Goal: Transaction & Acquisition: Purchase product/service

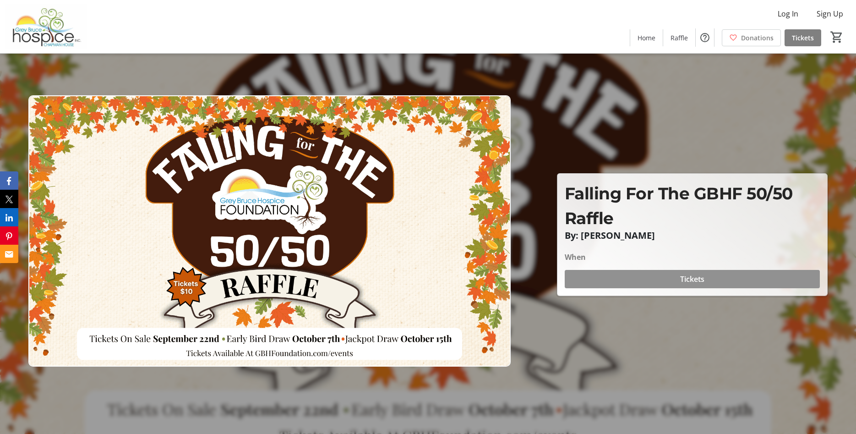
click at [687, 277] on span "Tickets" at bounding box center [692, 278] width 24 height 11
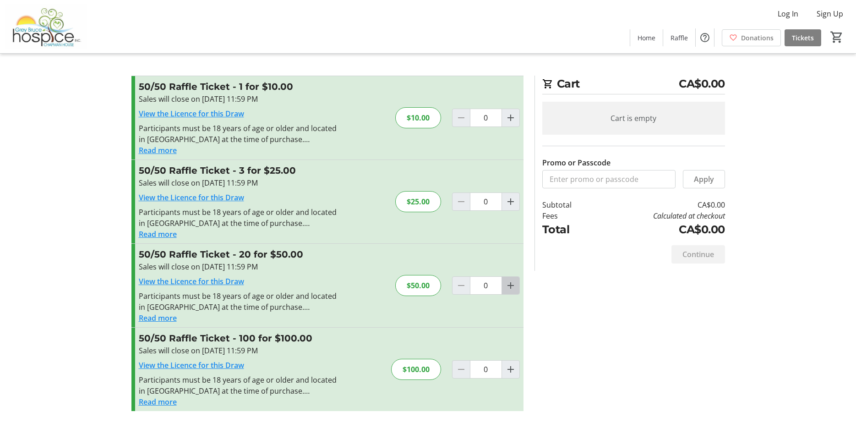
click at [509, 284] on mat-icon "Increment by one" at bounding box center [510, 285] width 11 height 11
type input "1"
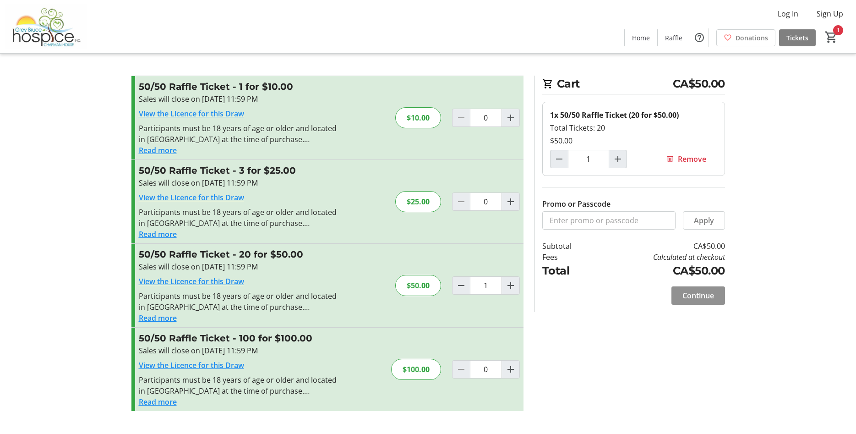
drag, startPoint x: 706, startPoint y: 299, endPoint x: 693, endPoint y: 285, distance: 19.4
click at [706, 299] on span "Continue" at bounding box center [699, 295] width 32 height 11
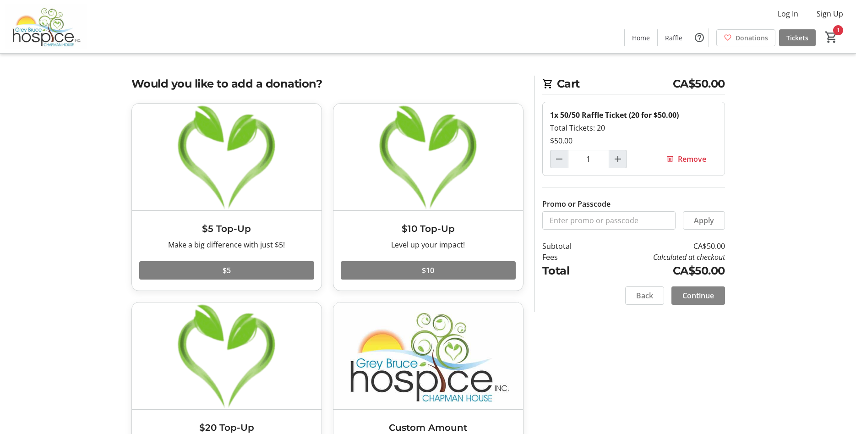
click at [701, 301] on span at bounding box center [699, 295] width 54 height 22
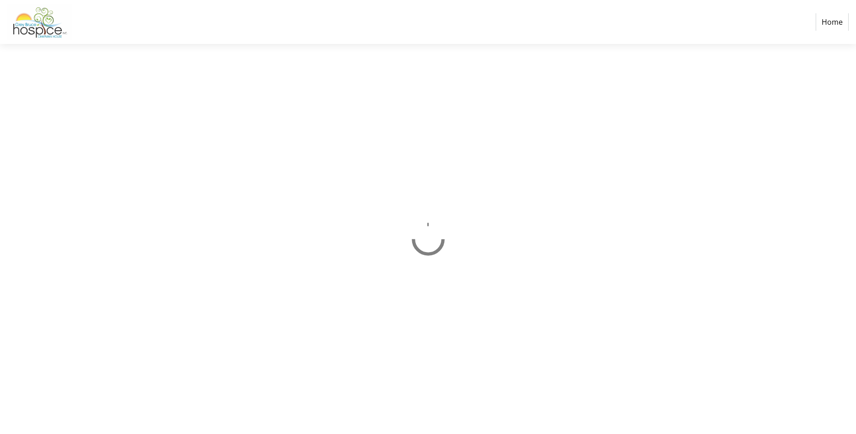
select select "CA"
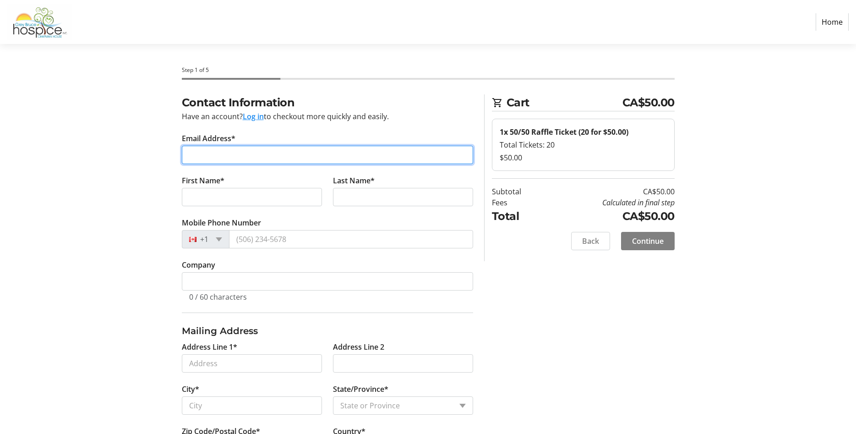
click at [212, 154] on input "Email Address*" at bounding box center [327, 155] width 291 height 18
type input "[EMAIL_ADDRESS][DOMAIN_NAME]"
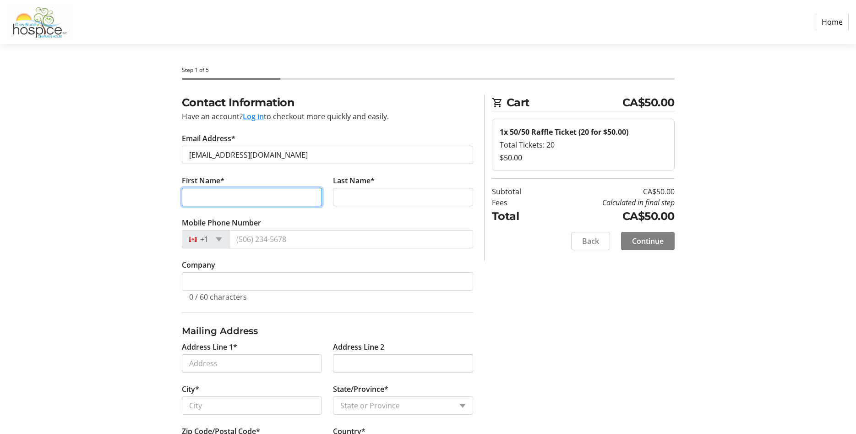
type input "[PERSON_NAME]"
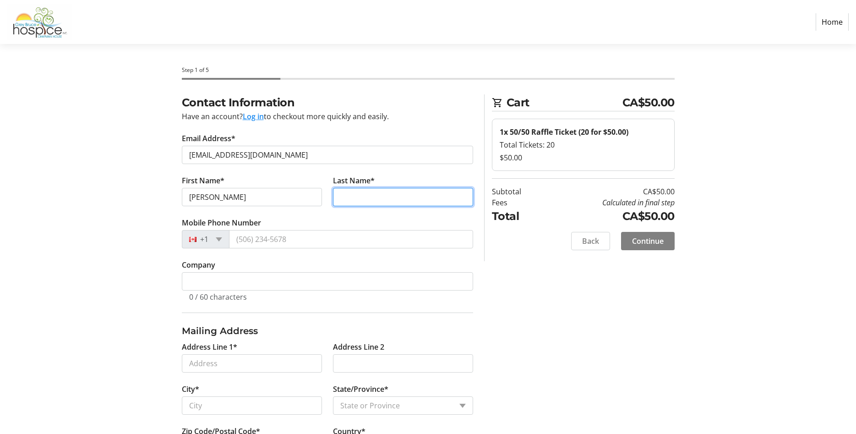
type input "[PERSON_NAME]"
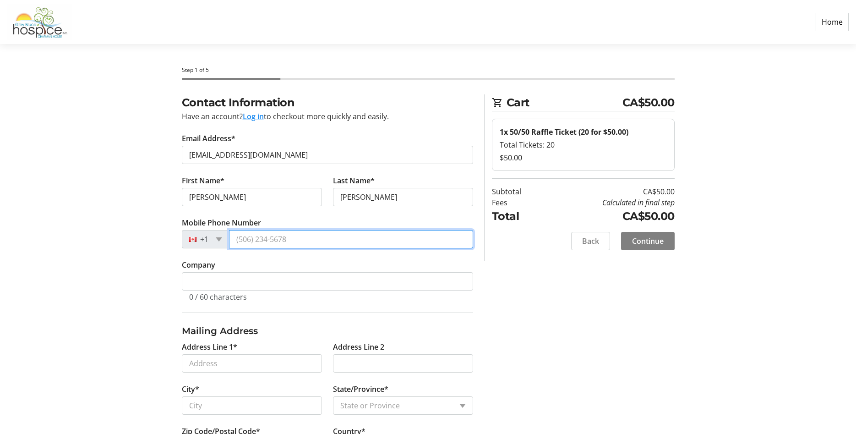
type input "[PHONE_NUMBER]"
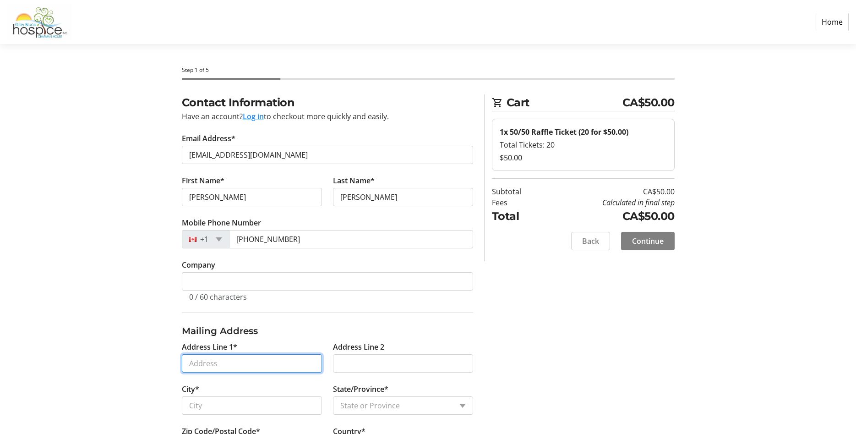
type input "[STREET_ADDRESS]"
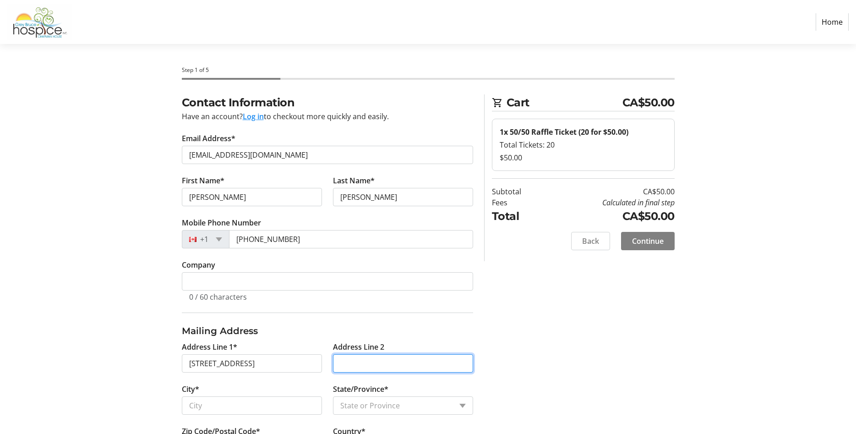
type input "PO Box 386"
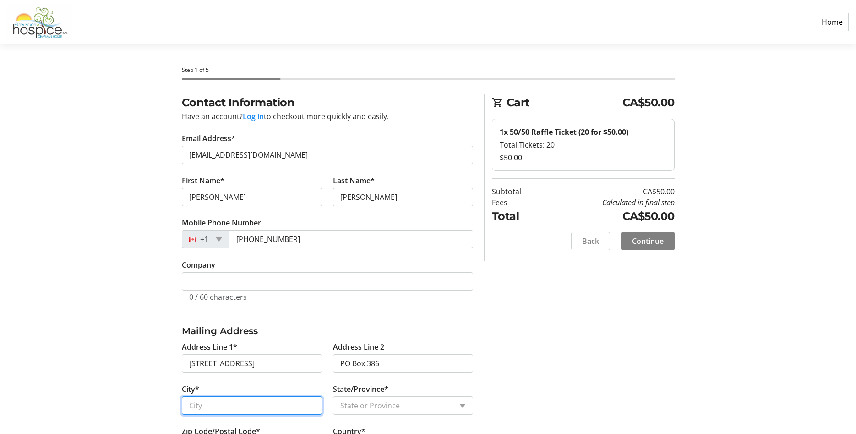
type input "Markdale"
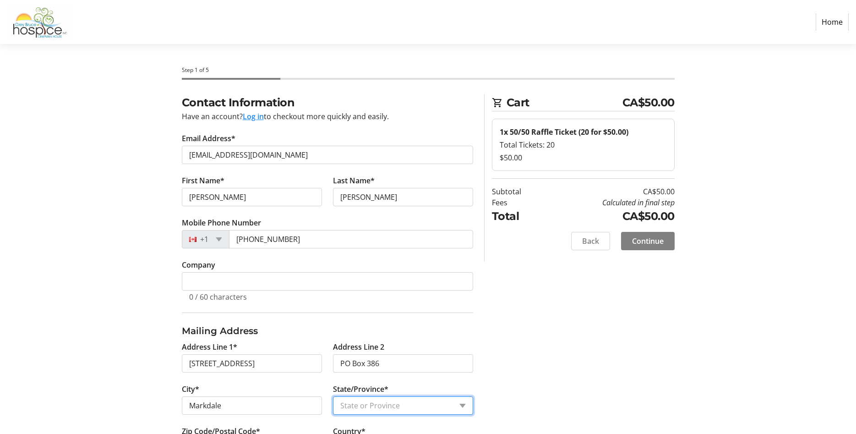
select select "ON"
type input "N0C 1H0"
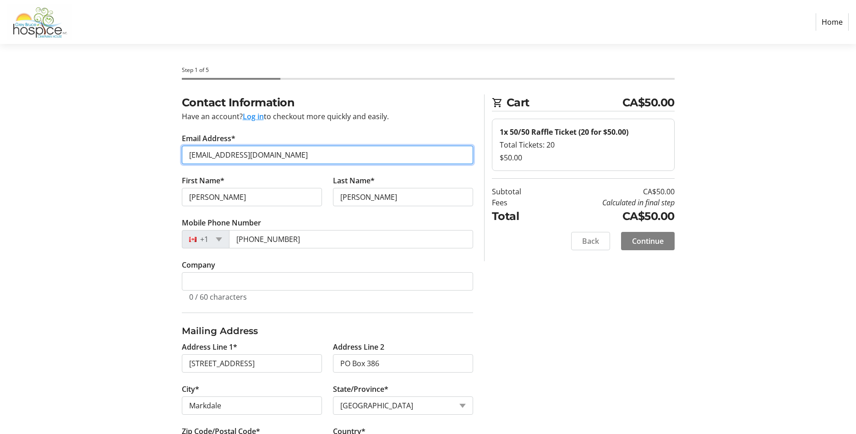
type input "[PHONE_NUMBER]"
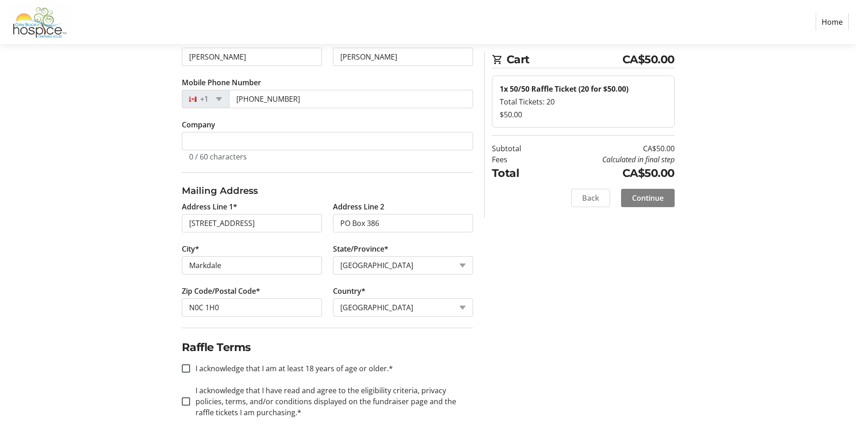
scroll to position [146, 0]
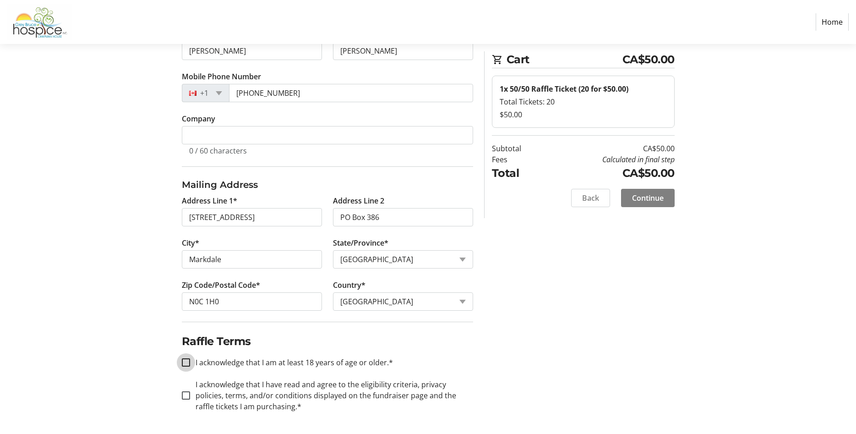
click at [189, 359] on input "I acknowledge that I am at least 18 years of age or older.*" at bounding box center [186, 362] width 8 height 8
checkbox input "true"
click at [189, 393] on input "I acknowledge that I have read and agree to the eligibility criteria, privacy p…" at bounding box center [186, 395] width 8 height 8
checkbox input "true"
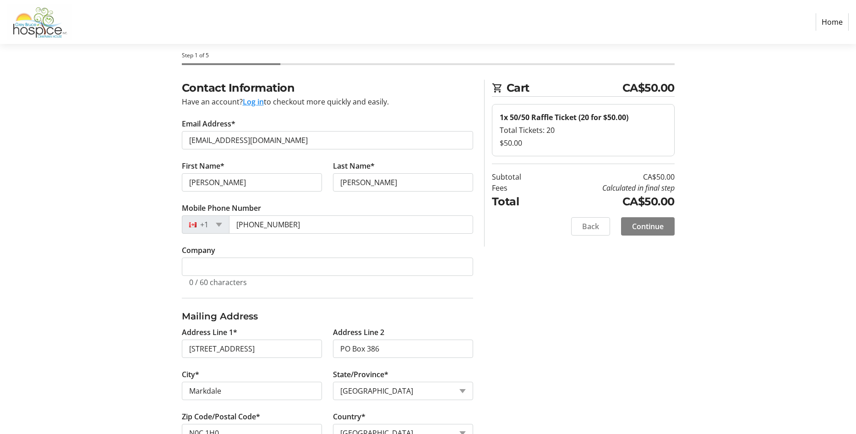
scroll to position [6, 0]
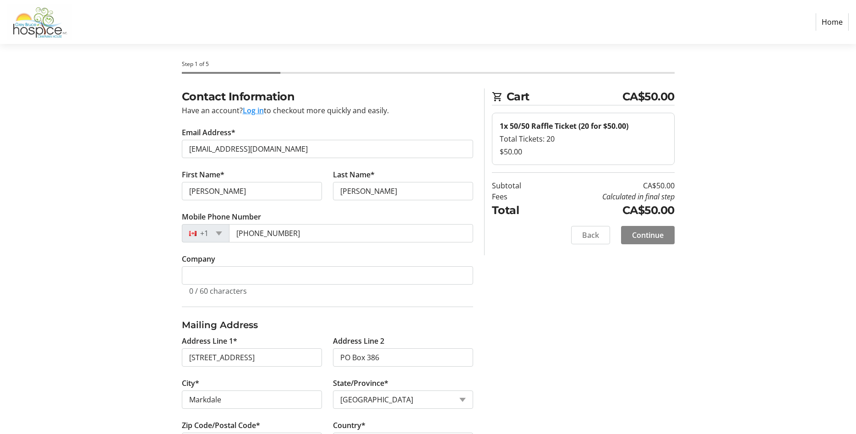
click at [660, 235] on span "Continue" at bounding box center [648, 235] width 32 height 11
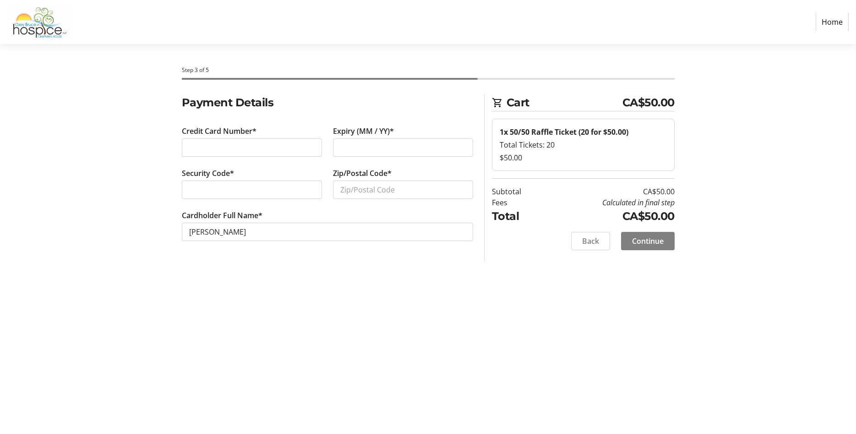
click at [362, 139] on div at bounding box center [403, 147] width 140 height 18
click at [364, 188] on input "Zip/Postal Code*" at bounding box center [403, 189] width 140 height 18
type input "N0C 1H0"
click at [656, 234] on span at bounding box center [648, 241] width 54 height 22
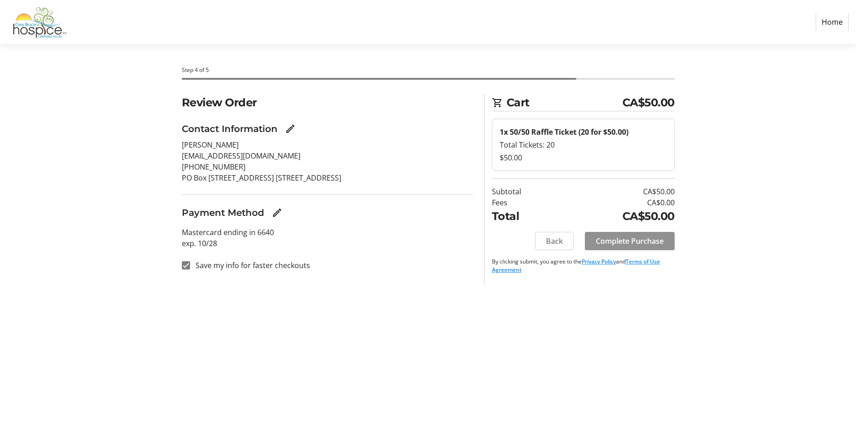
click at [642, 238] on span "Complete Purchase" at bounding box center [630, 240] width 68 height 11
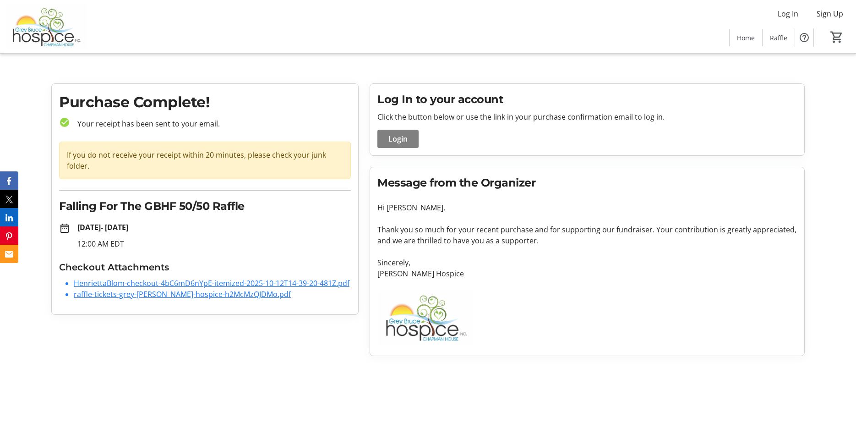
click at [185, 294] on link "raffle-tickets-grey-[PERSON_NAME]-hospice-h2McMzQJDMo.pdf" at bounding box center [182, 294] width 217 height 10
